Goal: Task Accomplishment & Management: Use online tool/utility

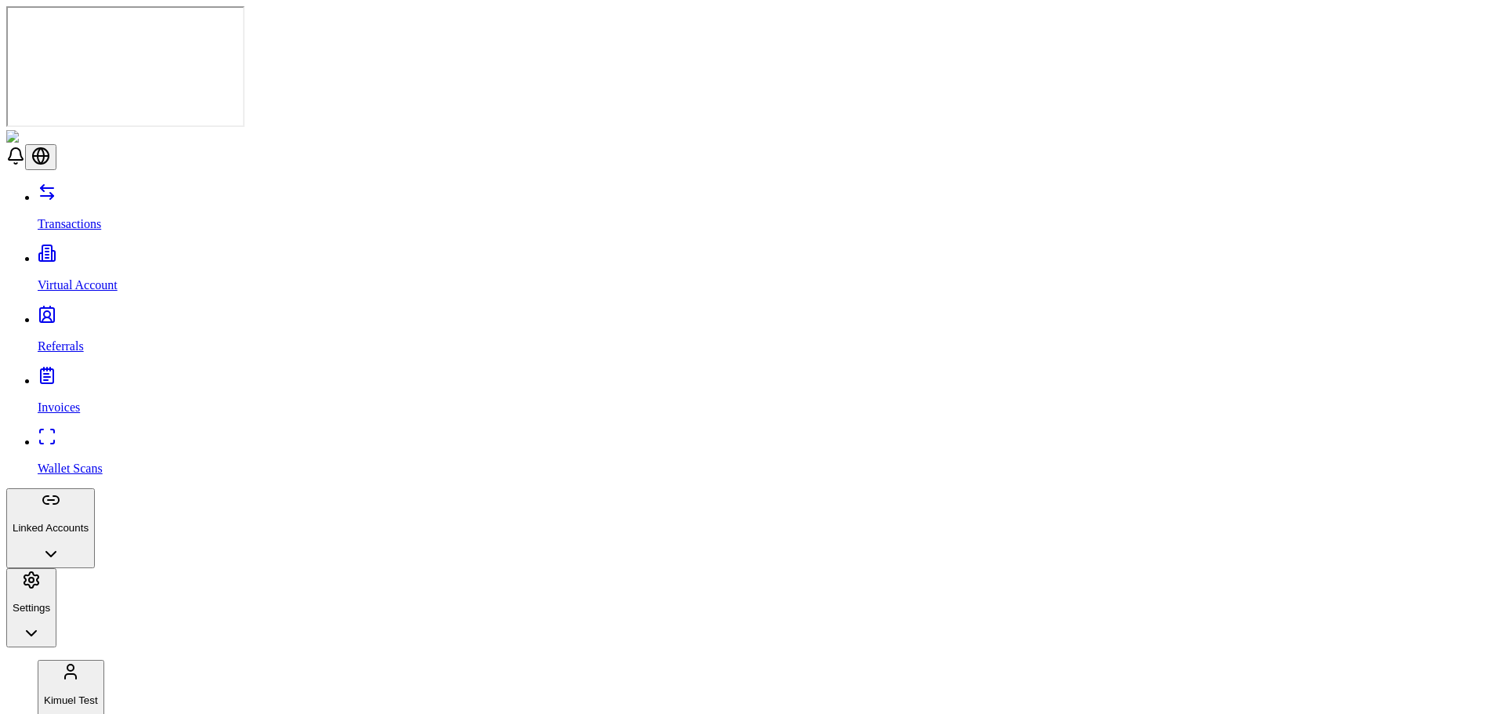
click at [64, 252] on link "Virtual Account" at bounding box center [768, 272] width 1461 height 41
click at [66, 252] on link "Virtual Account" at bounding box center [768, 272] width 1461 height 41
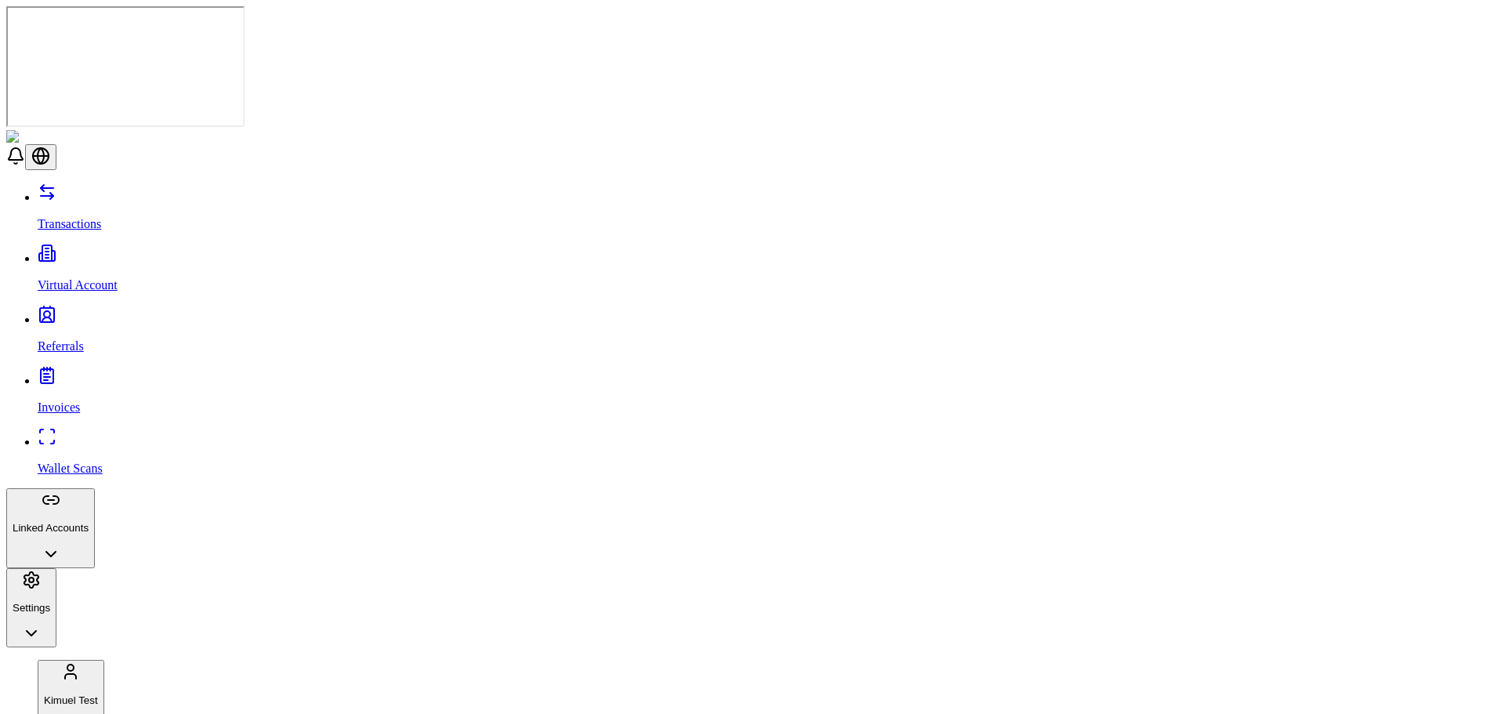
click at [99, 278] on p "Virtual Account" at bounding box center [768, 285] width 1461 height 14
